Goal: Information Seeking & Learning: Learn about a topic

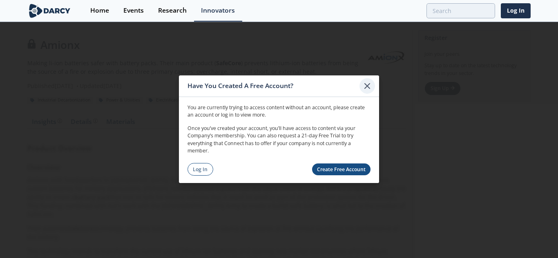
click at [367, 83] on icon at bounding box center [367, 86] width 10 height 10
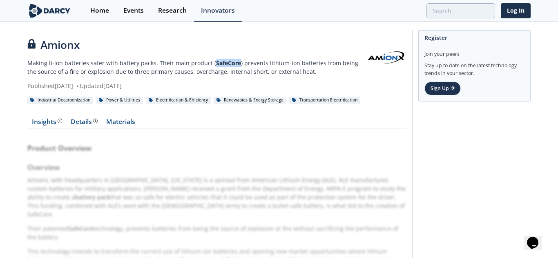
drag, startPoint x: 209, startPoint y: 65, endPoint x: 234, endPoint y: 62, distance: 25.1
click at [234, 62] on p "Making li-ion batteries safer with battery packs. Their main product ( SafeCore…" at bounding box center [196, 67] width 338 height 17
copy strong "SafeCore"
